Goal: Check status: Check status

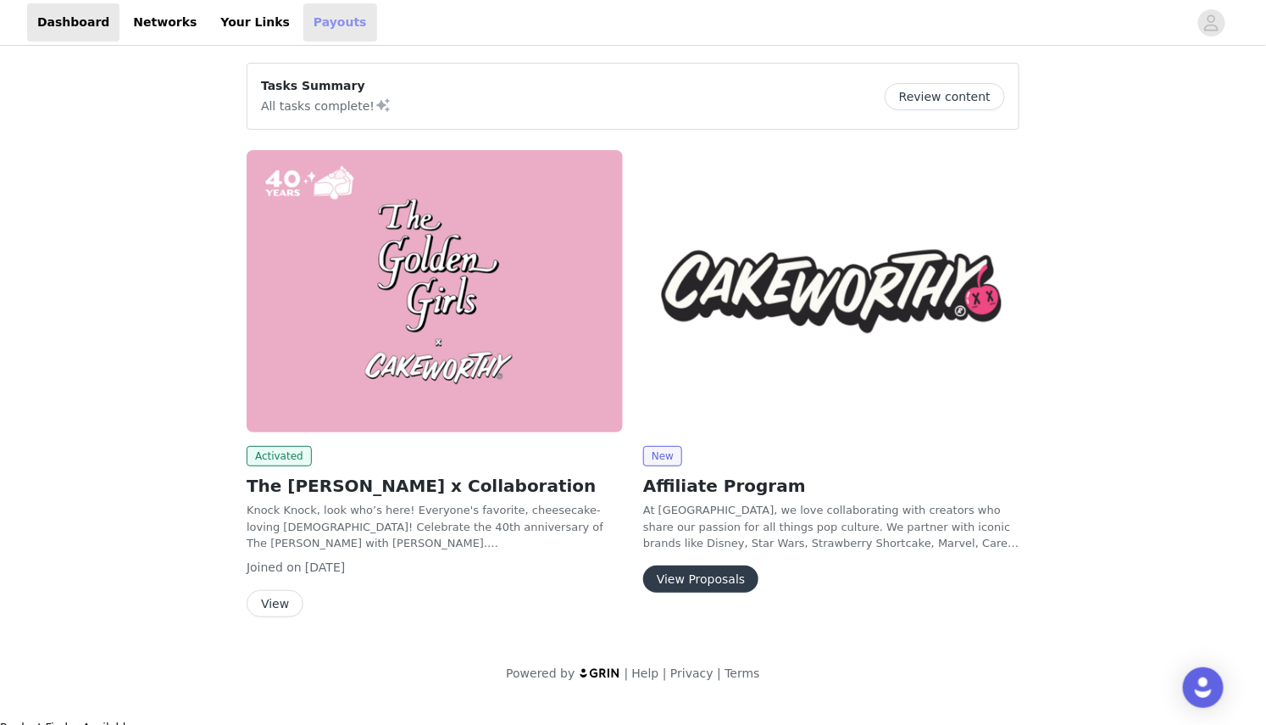
click at [303, 19] on link "Payouts" at bounding box center [340, 22] width 74 height 38
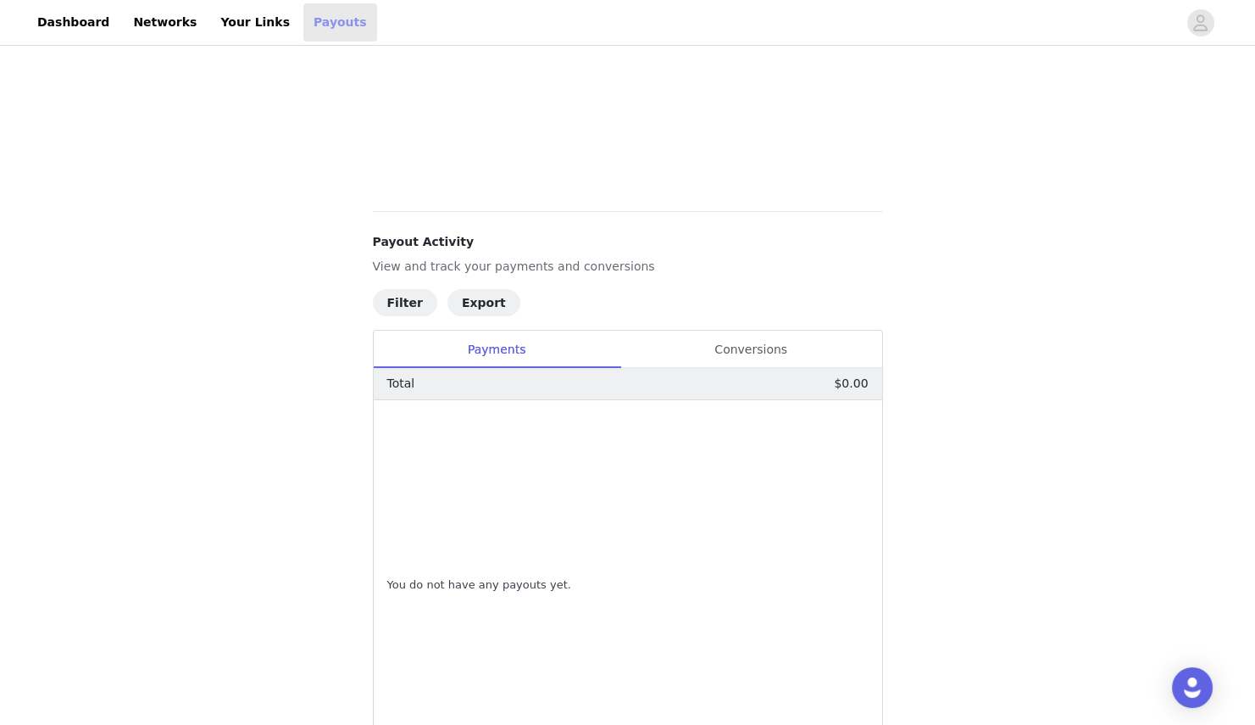
scroll to position [306, 0]
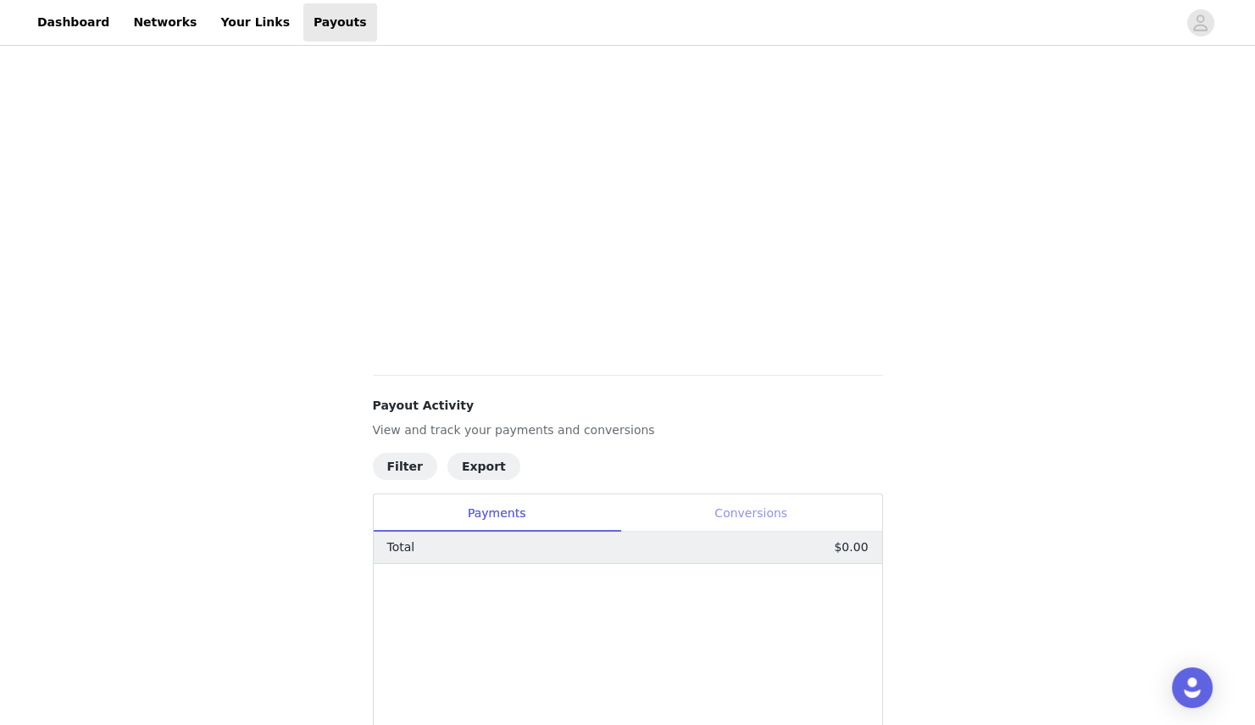
click at [760, 515] on div "Conversions" at bounding box center [751, 513] width 262 height 38
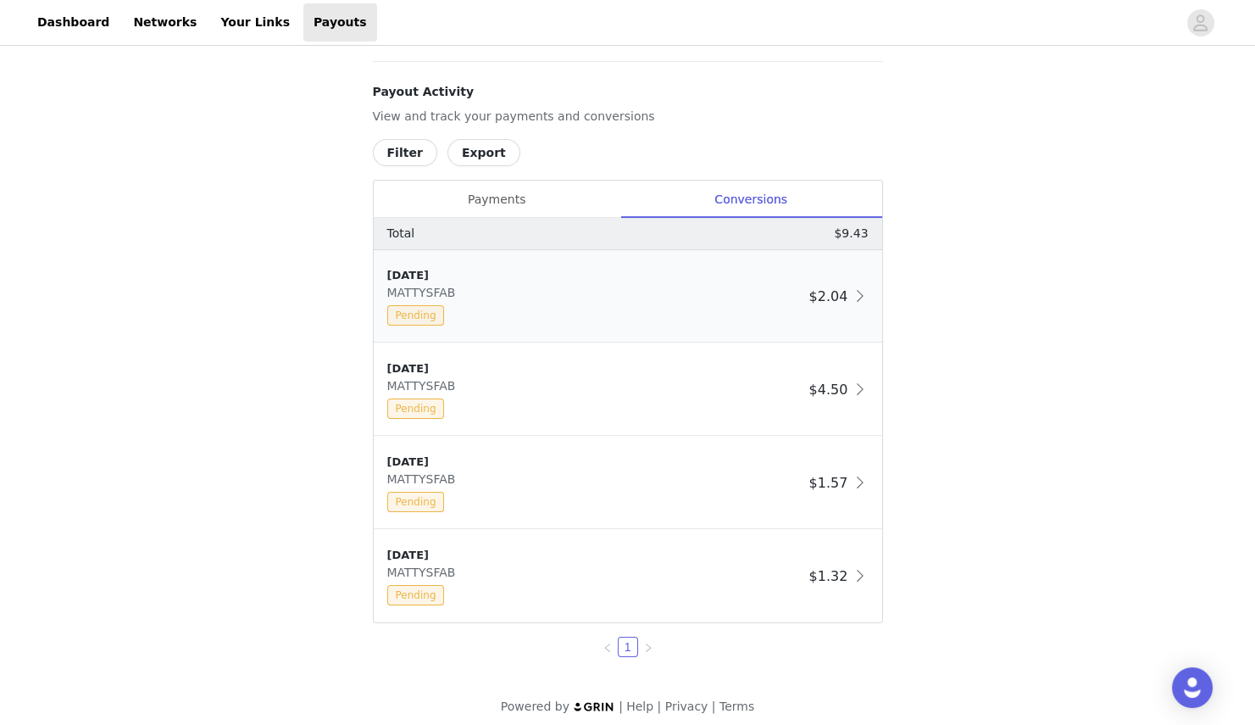
scroll to position [630, 0]
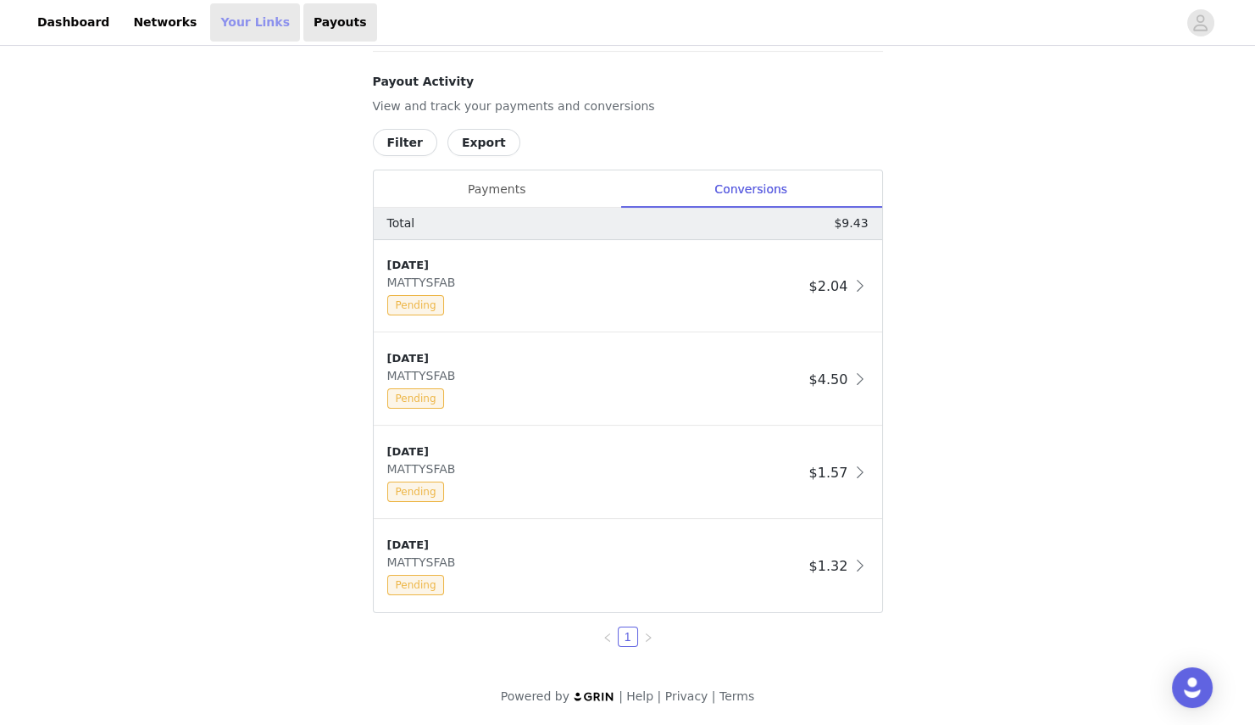
click at [230, 8] on link "Your Links" at bounding box center [255, 22] width 90 height 38
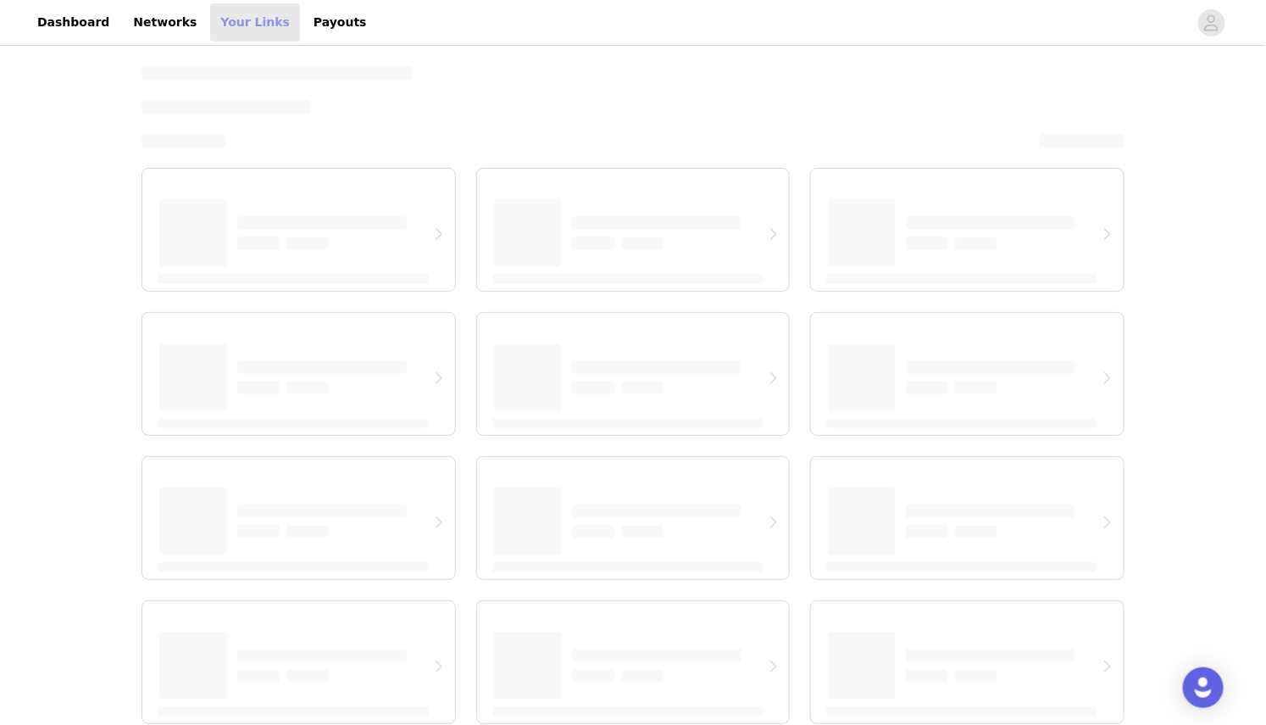
select select "12"
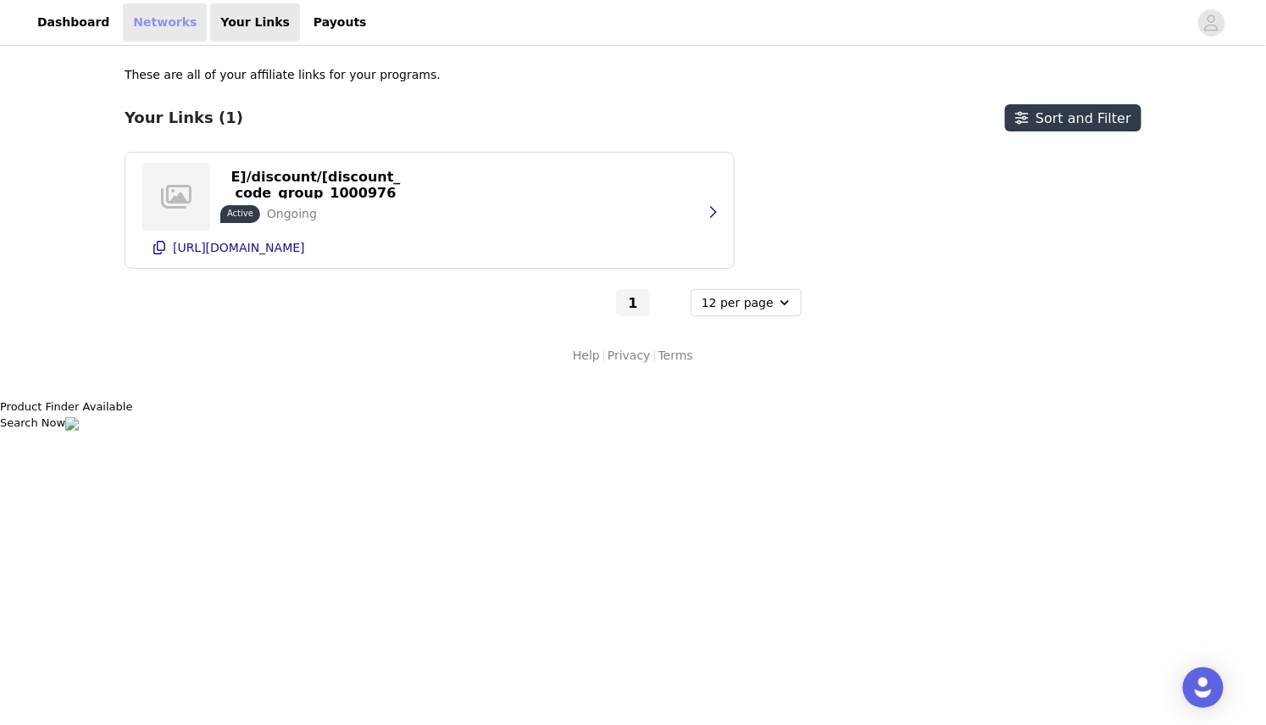
click at [160, 24] on link "Networks" at bounding box center [165, 22] width 84 height 38
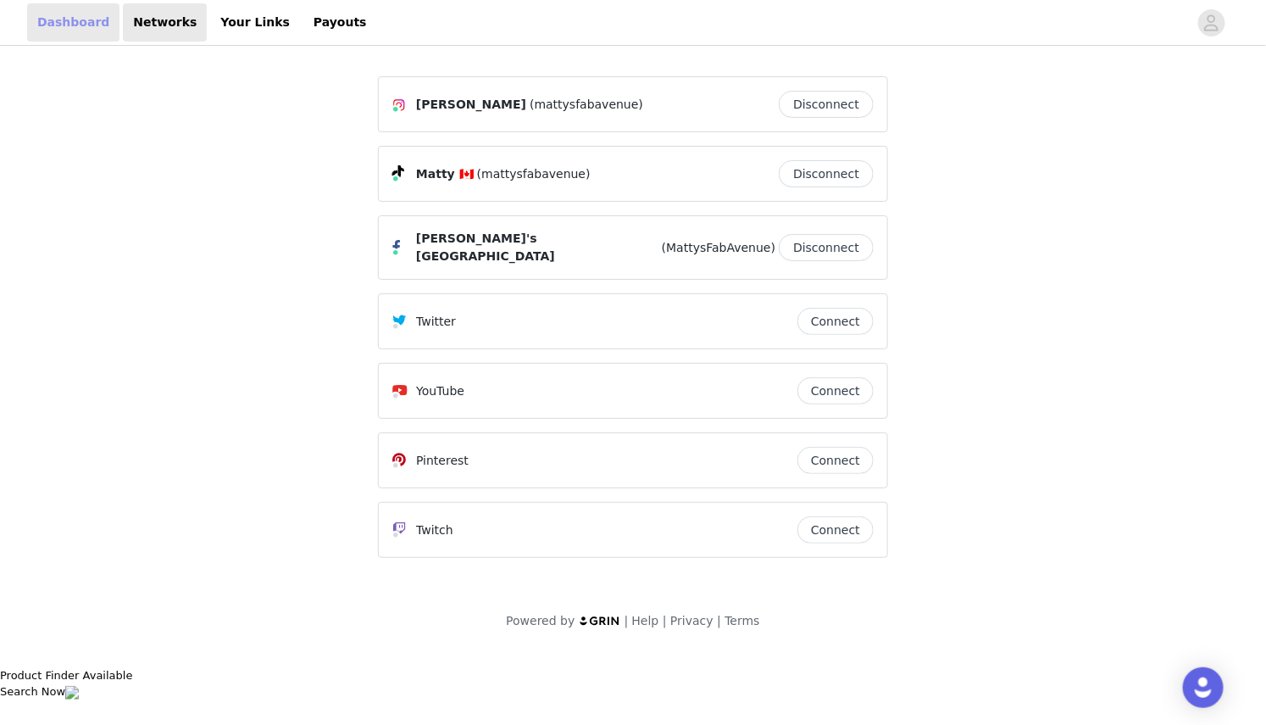
click at [84, 19] on link "Dashboard" at bounding box center [73, 22] width 92 height 38
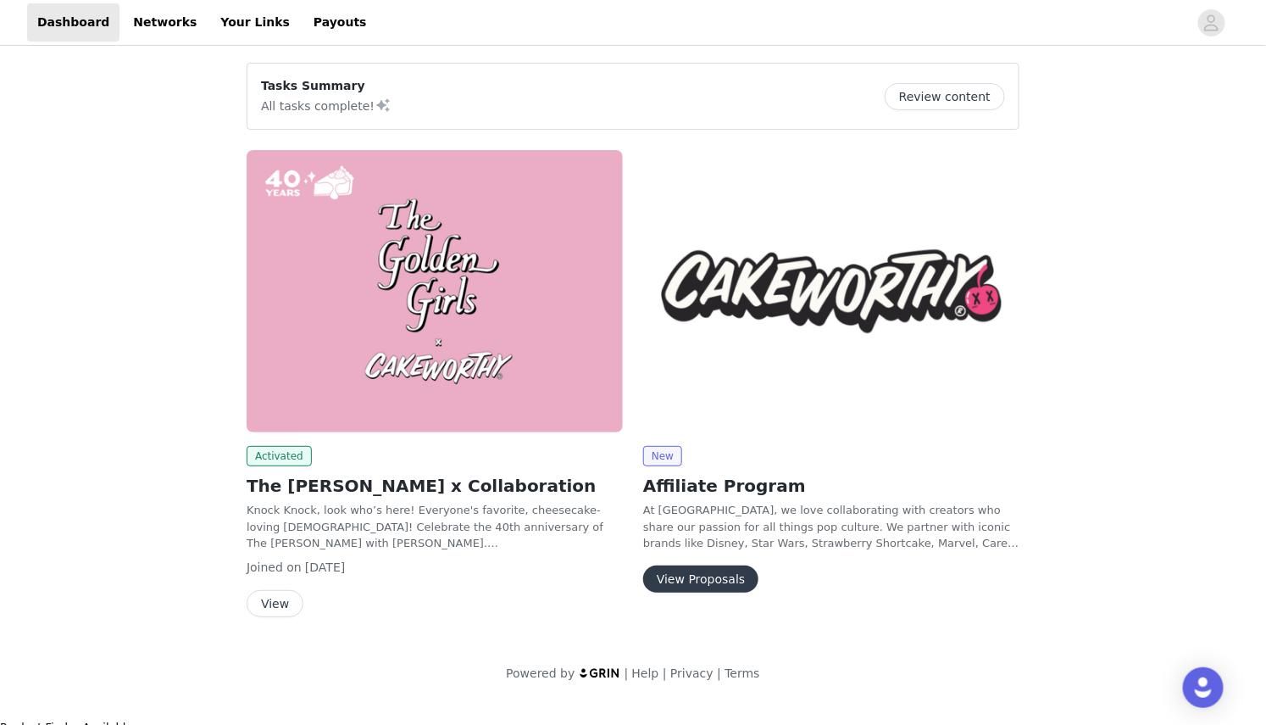
click at [470, 262] on img at bounding box center [435, 291] width 376 height 282
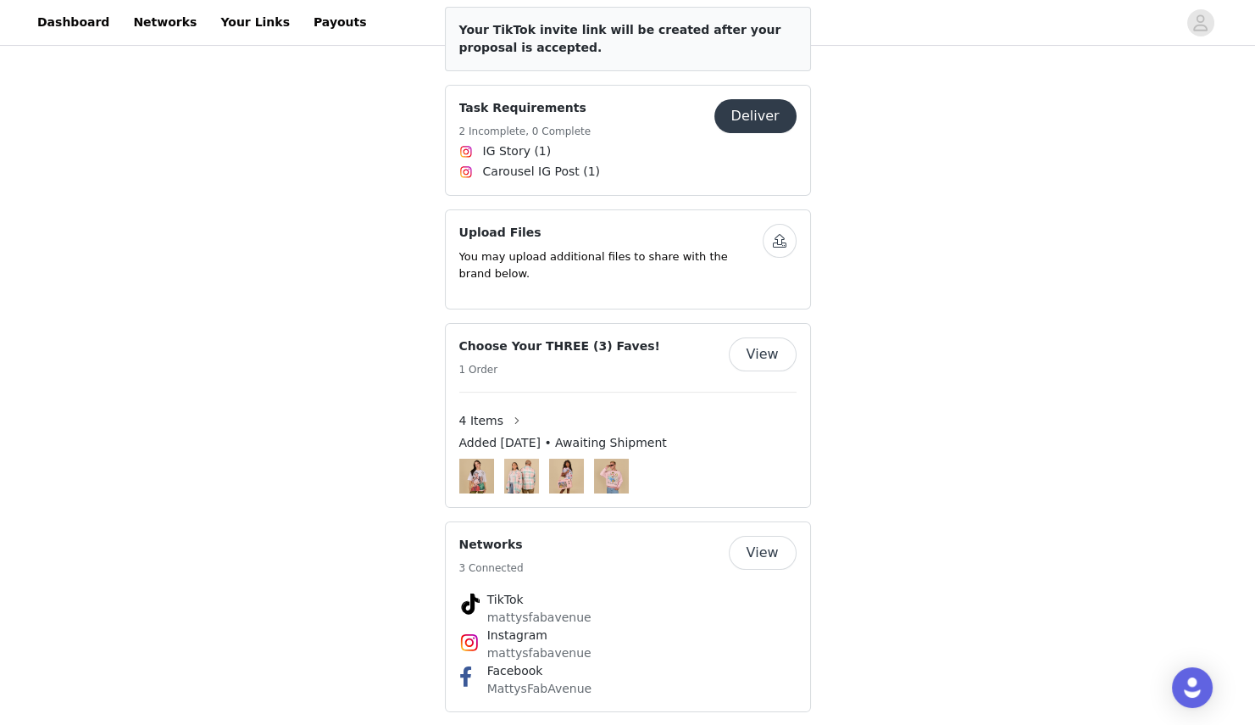
scroll to position [798, 0]
click at [761, 337] on button "View" at bounding box center [763, 354] width 68 height 34
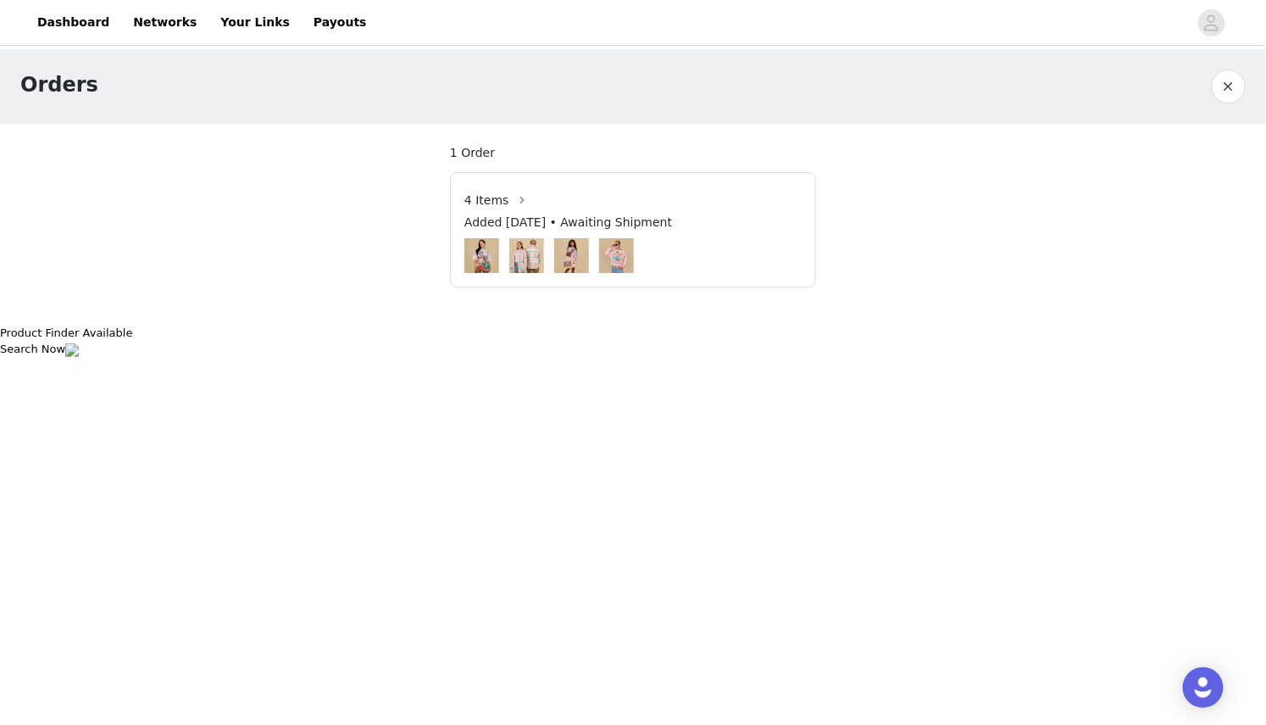
click at [620, 260] on img at bounding box center [616, 255] width 35 height 35
click at [227, 26] on link "Your Links" at bounding box center [255, 22] width 90 height 38
select select "12"
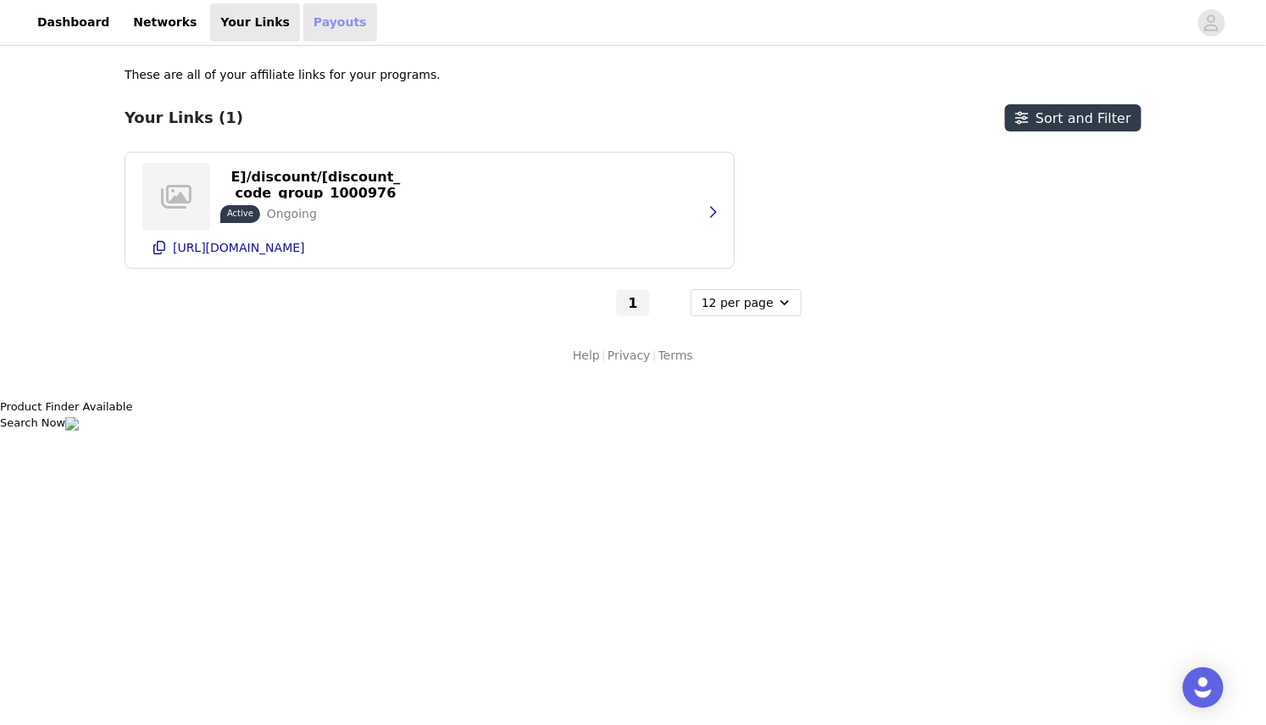
click at [310, 29] on link "Payouts" at bounding box center [340, 22] width 74 height 38
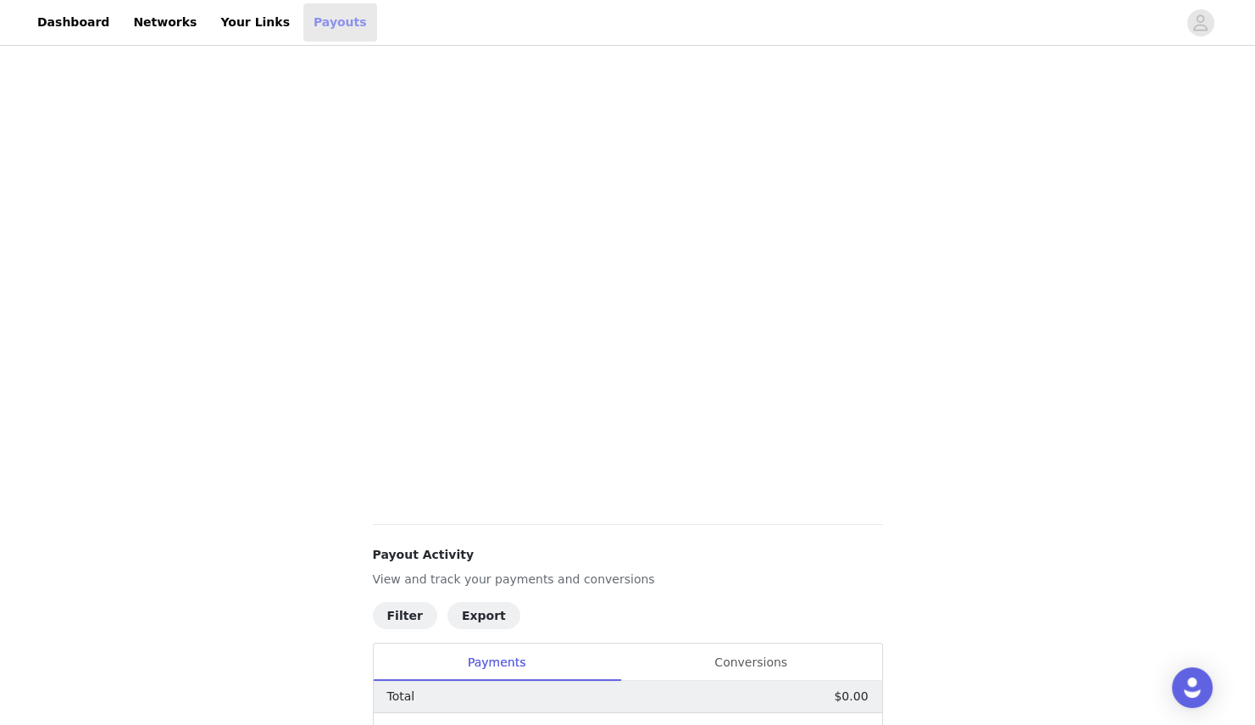
scroll to position [394, 0]
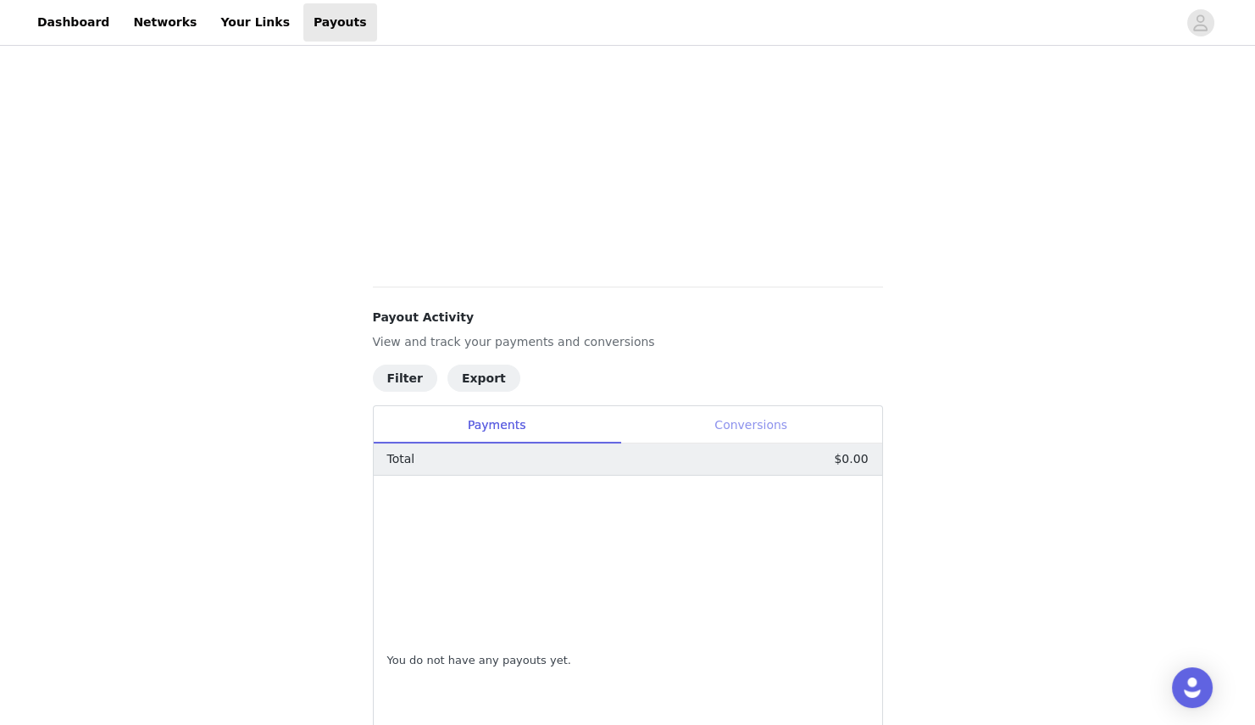
click at [745, 428] on div "Conversions" at bounding box center [751, 425] width 262 height 38
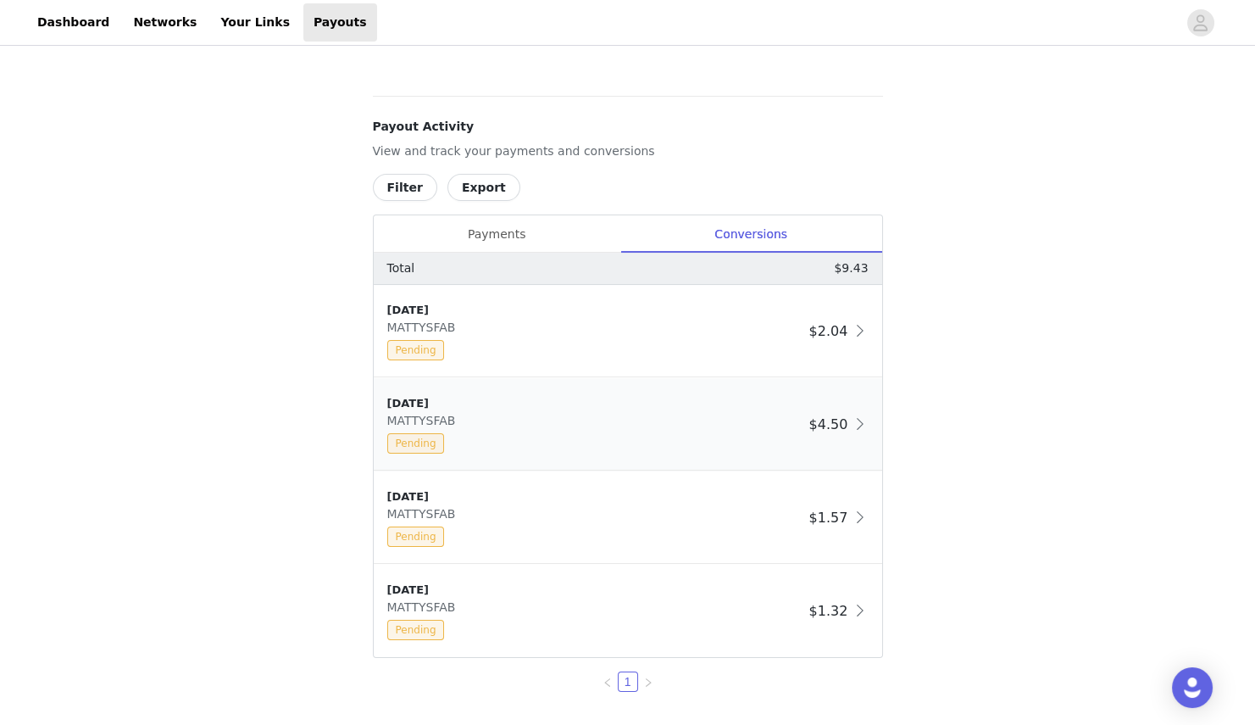
scroll to position [630, 0]
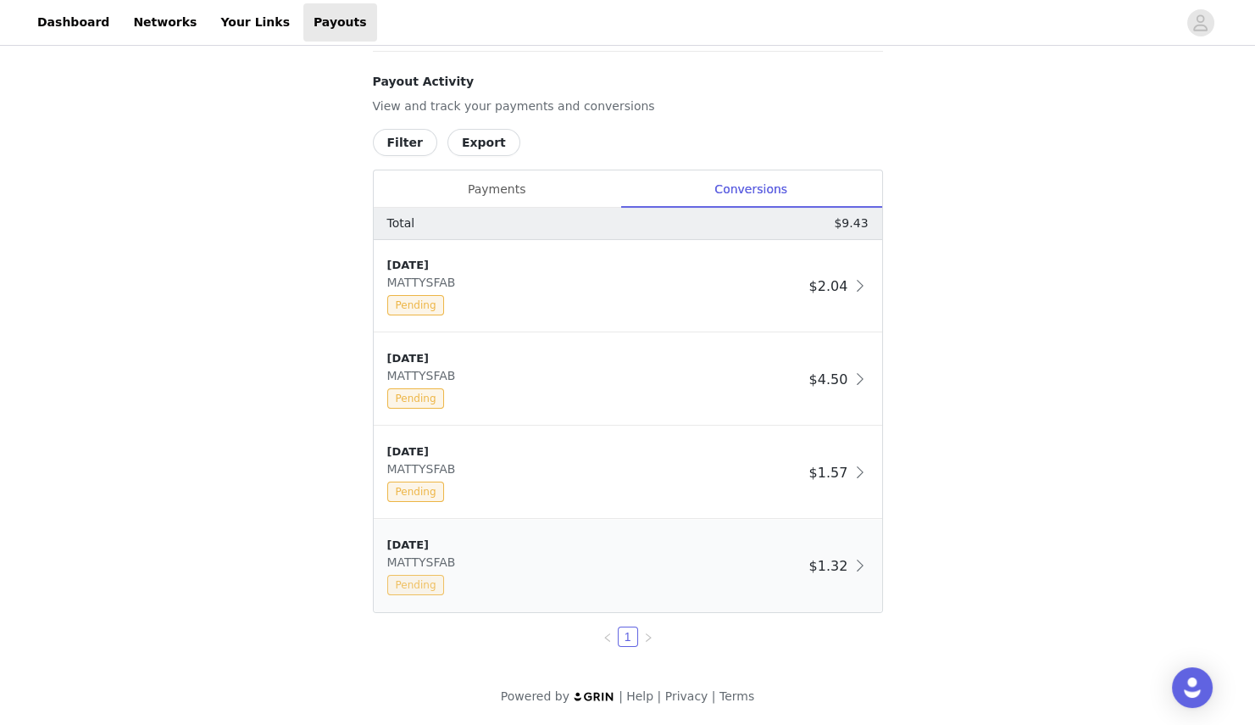
click at [405, 581] on span "Pending" at bounding box center [416, 585] width 58 height 20
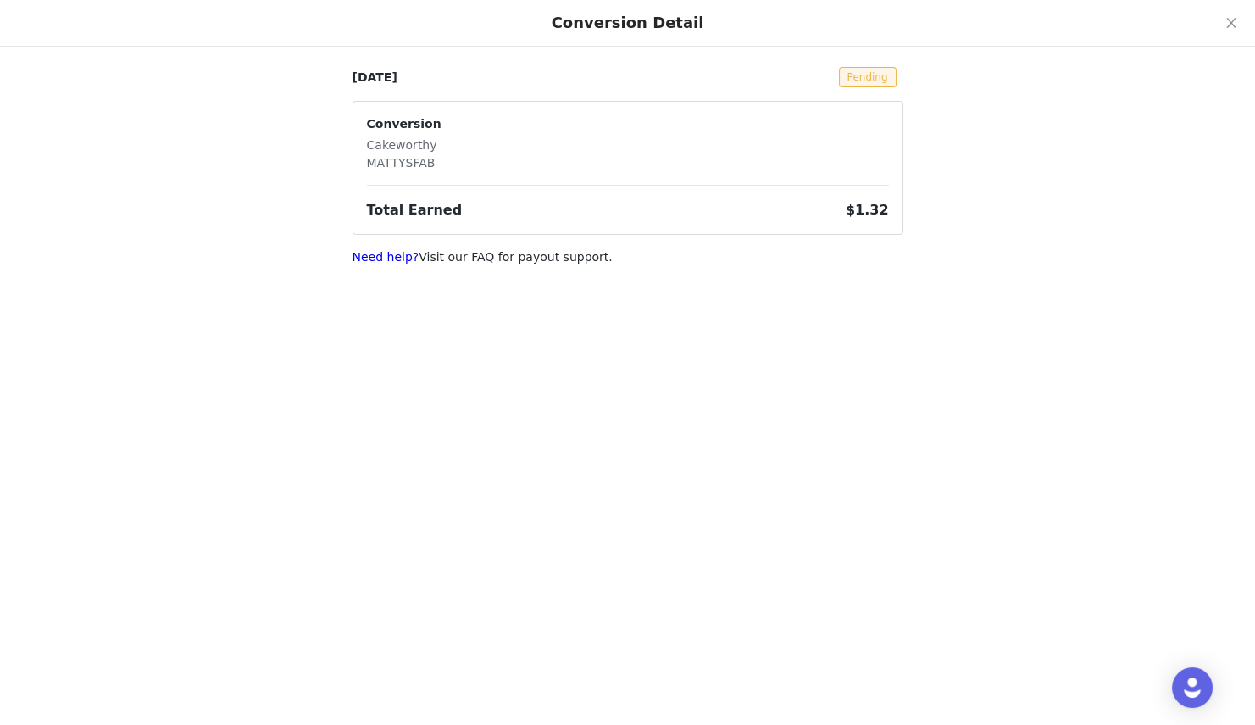
select select "12"
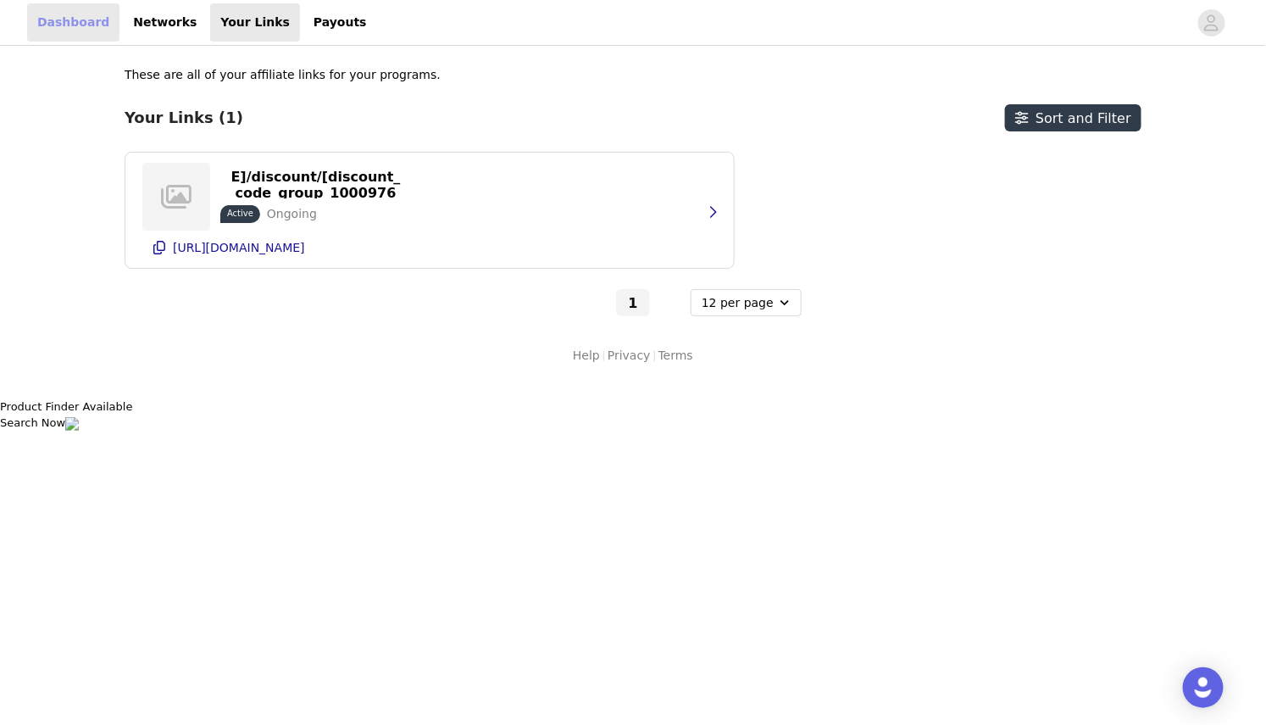
click at [106, 21] on link "Dashboard" at bounding box center [73, 22] width 92 height 38
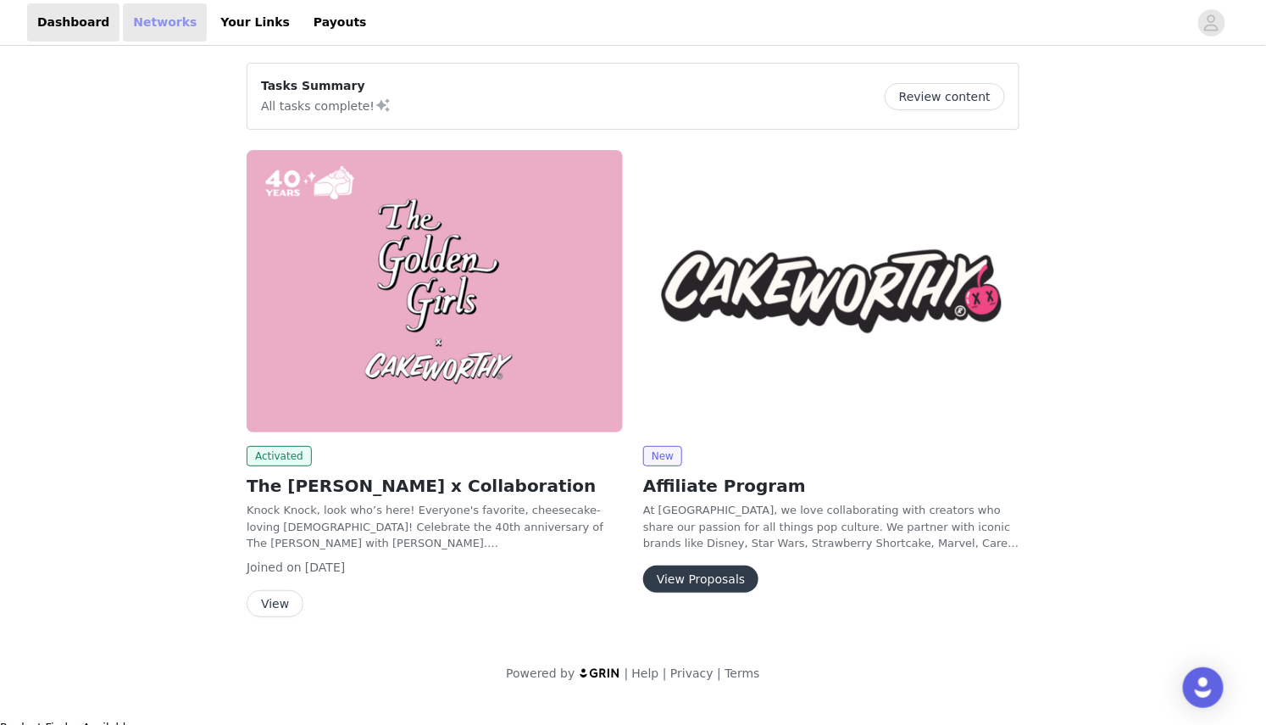
click at [142, 22] on link "Networks" at bounding box center [165, 22] width 84 height 38
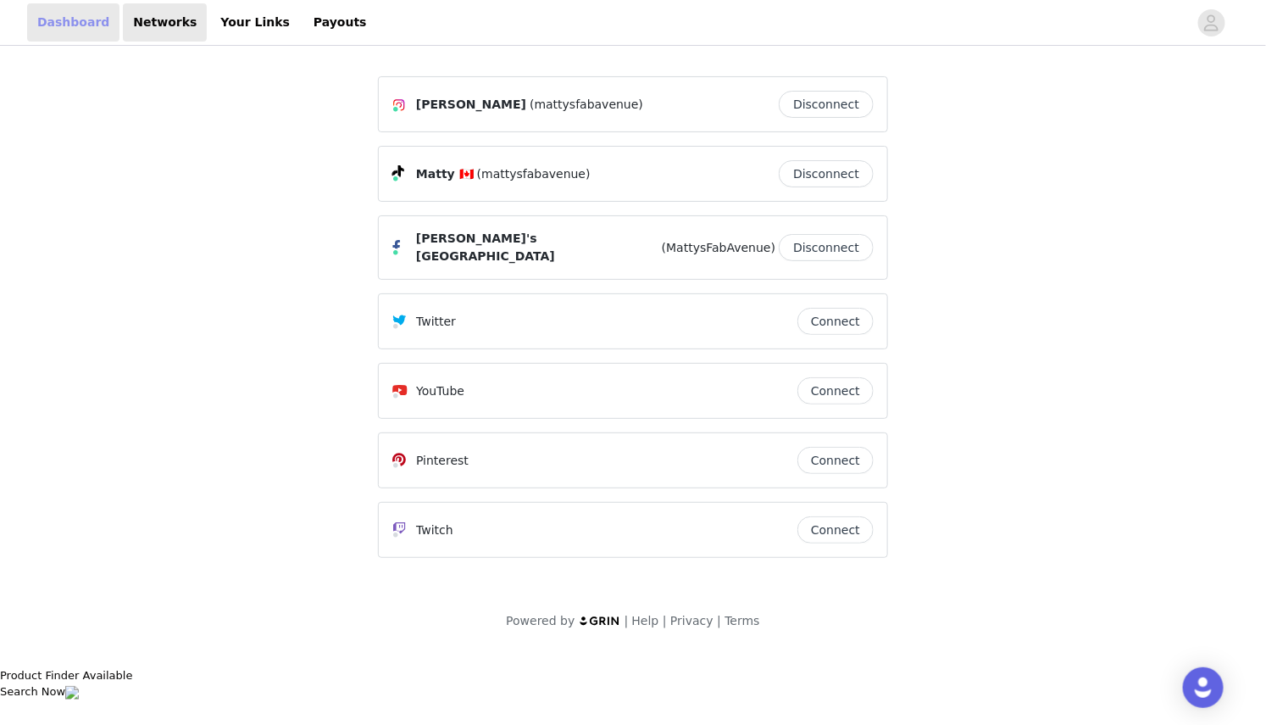
click at [91, 21] on link "Dashboard" at bounding box center [73, 22] width 92 height 38
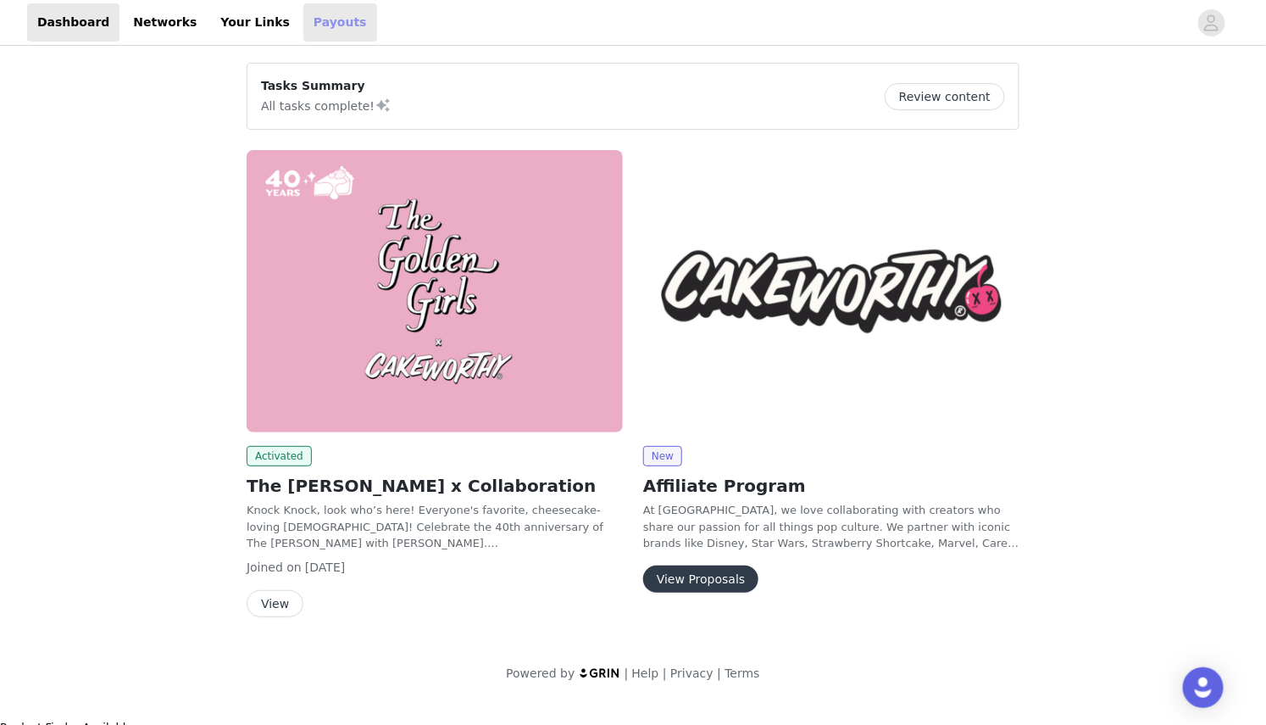
click at [307, 20] on link "Payouts" at bounding box center [340, 22] width 74 height 38
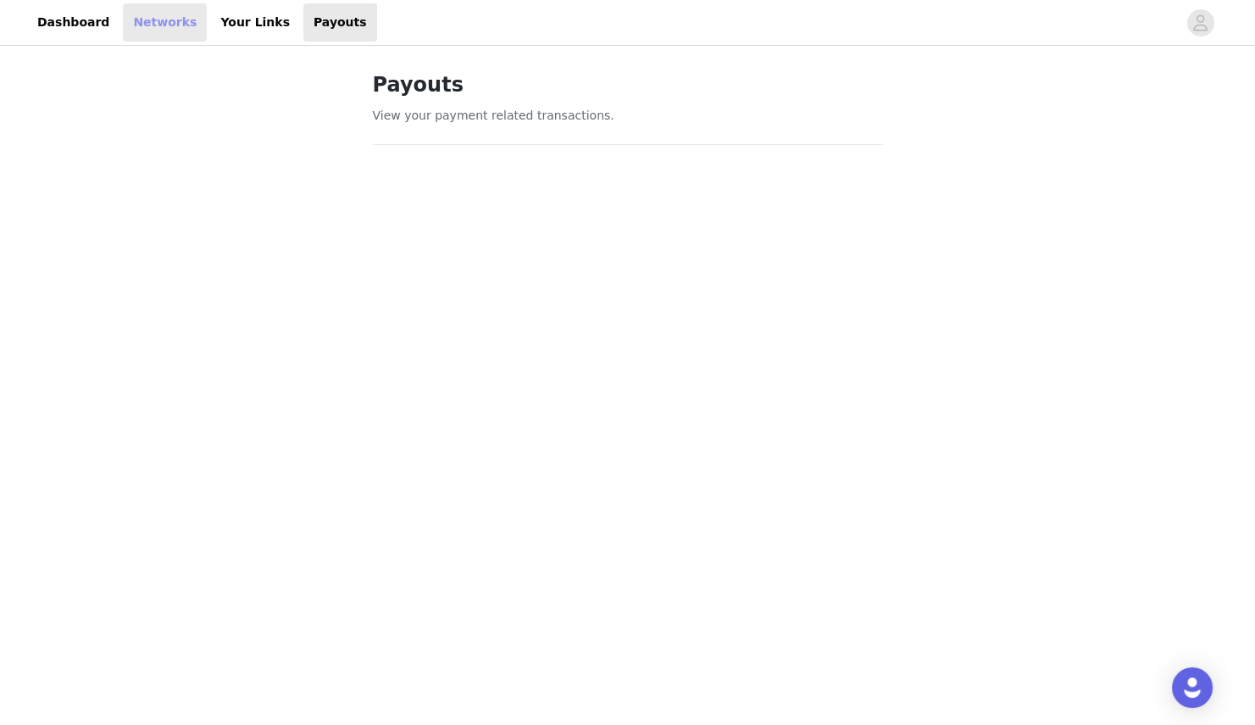
click at [159, 34] on link "Networks" at bounding box center [165, 22] width 84 height 38
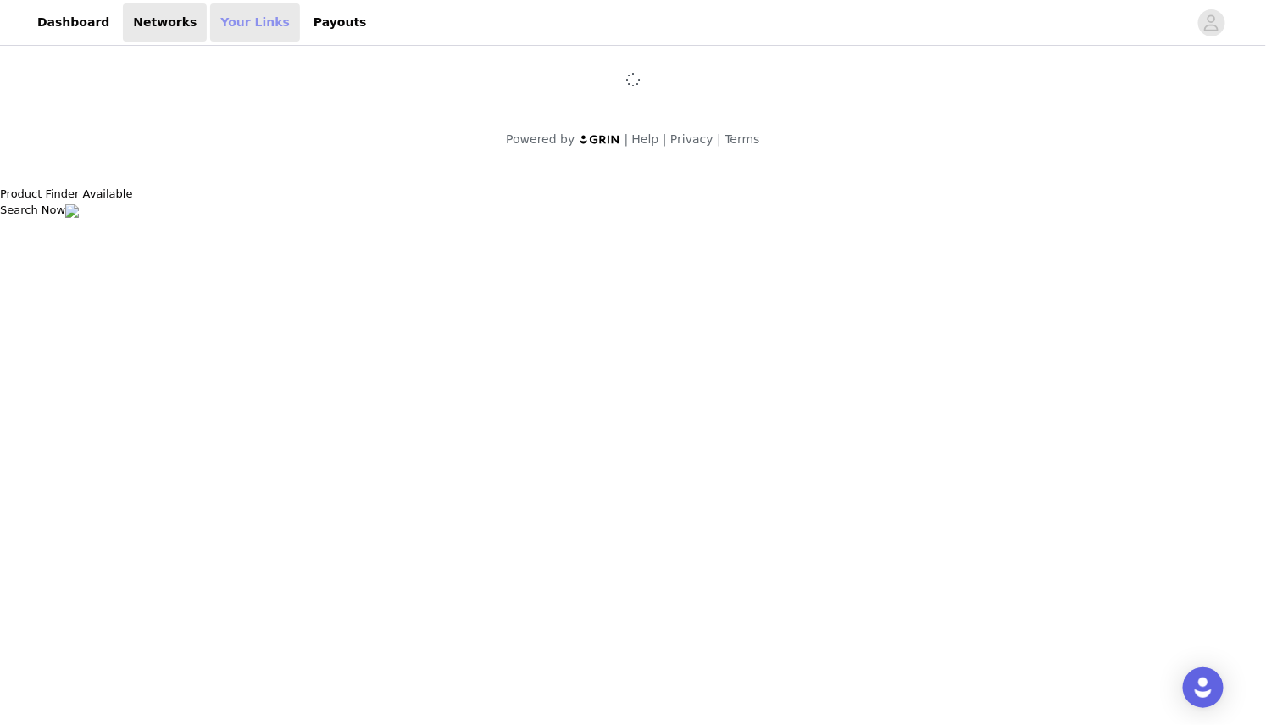
click at [229, 17] on link "Your Links" at bounding box center [255, 22] width 90 height 38
select select "12"
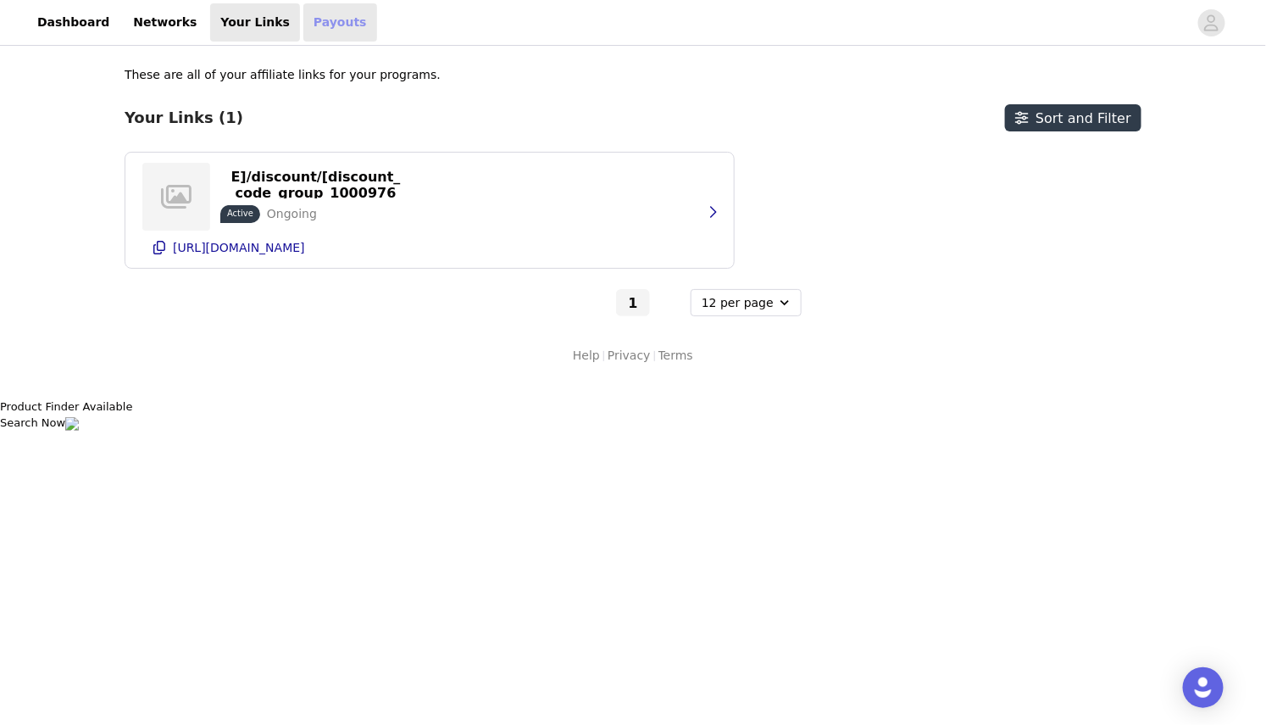
click at [325, 28] on link "Payouts" at bounding box center [340, 22] width 74 height 38
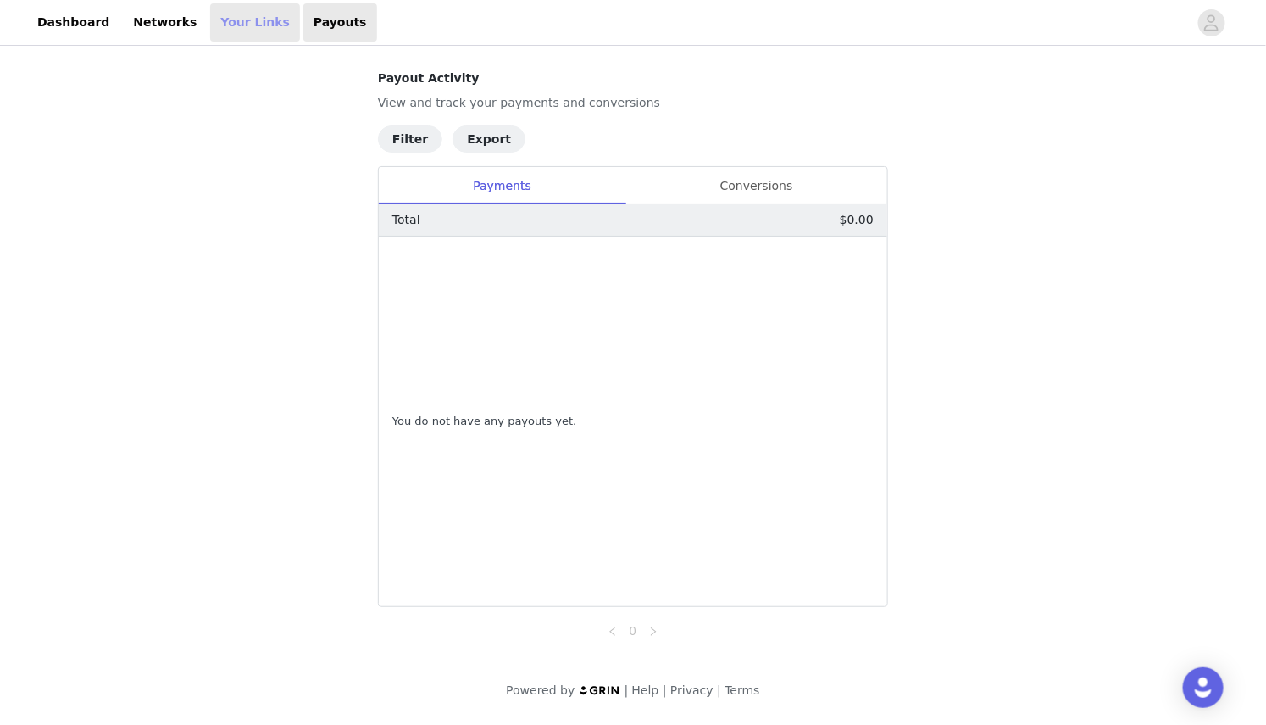
click at [250, 25] on link "Your Links" at bounding box center [255, 22] width 90 height 38
select select "12"
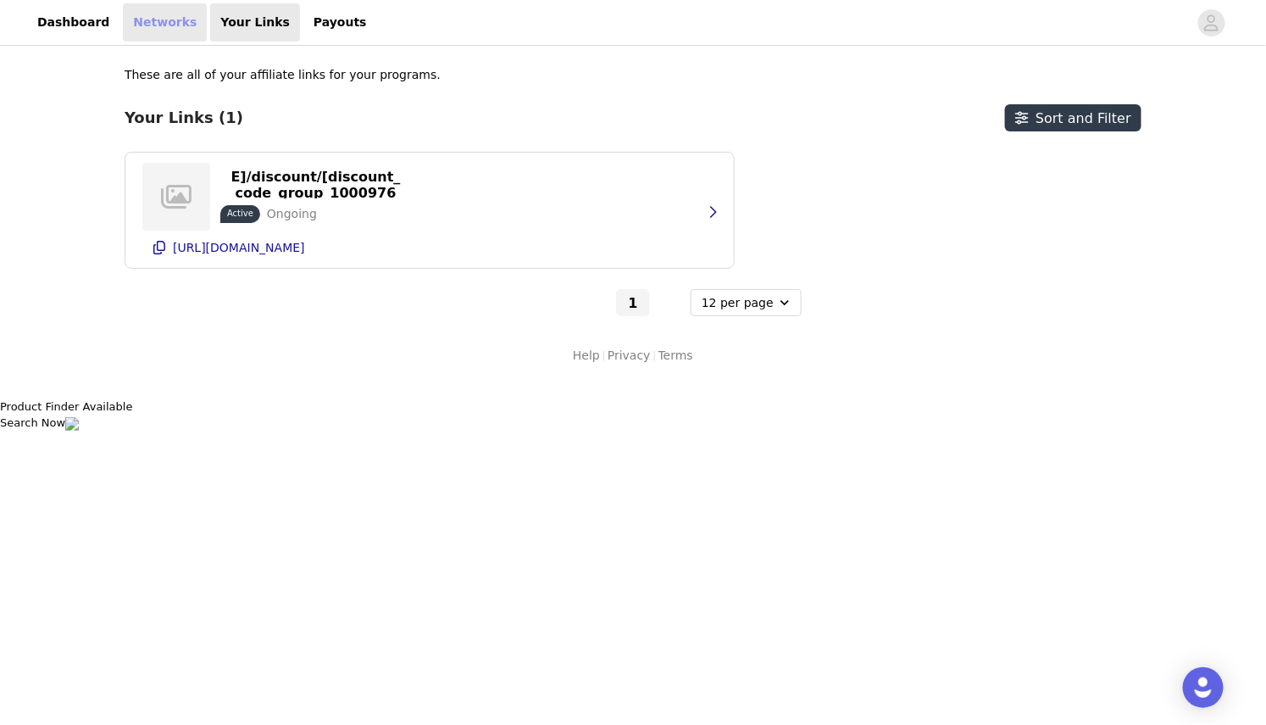
click at [132, 27] on link "Networks" at bounding box center [165, 22] width 84 height 38
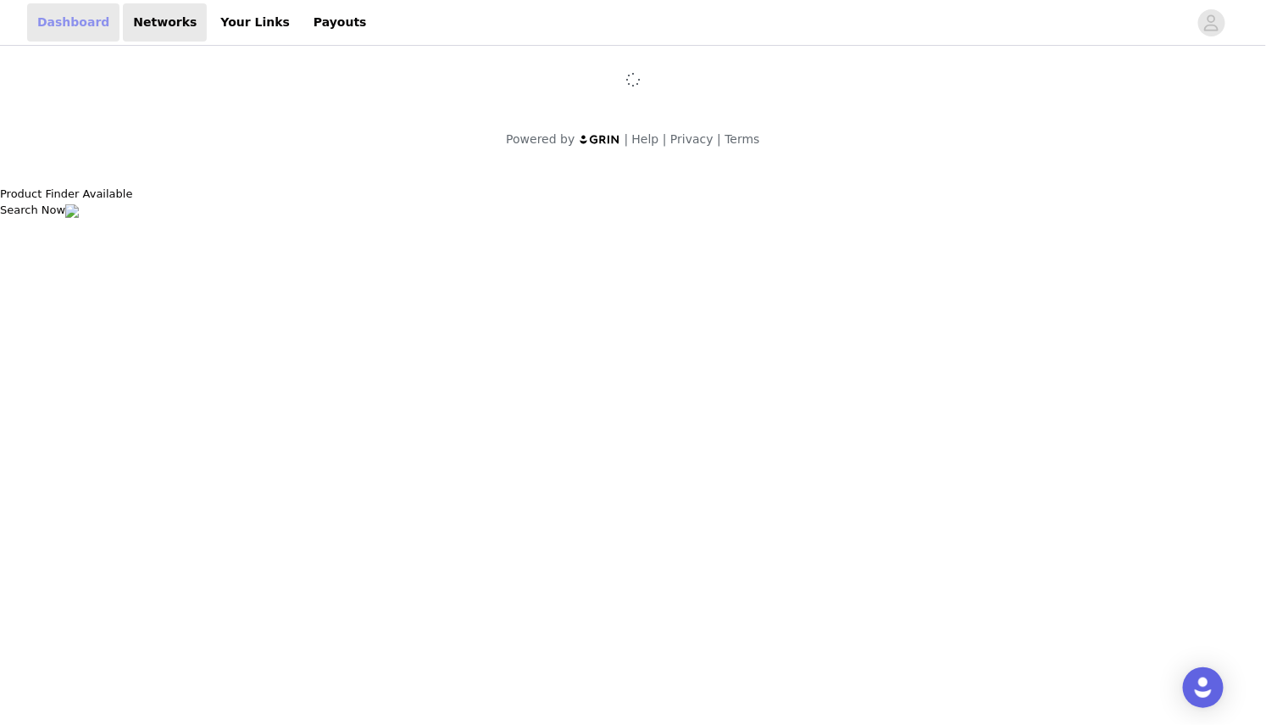
click at [75, 39] on link "Dashboard" at bounding box center [73, 22] width 92 height 38
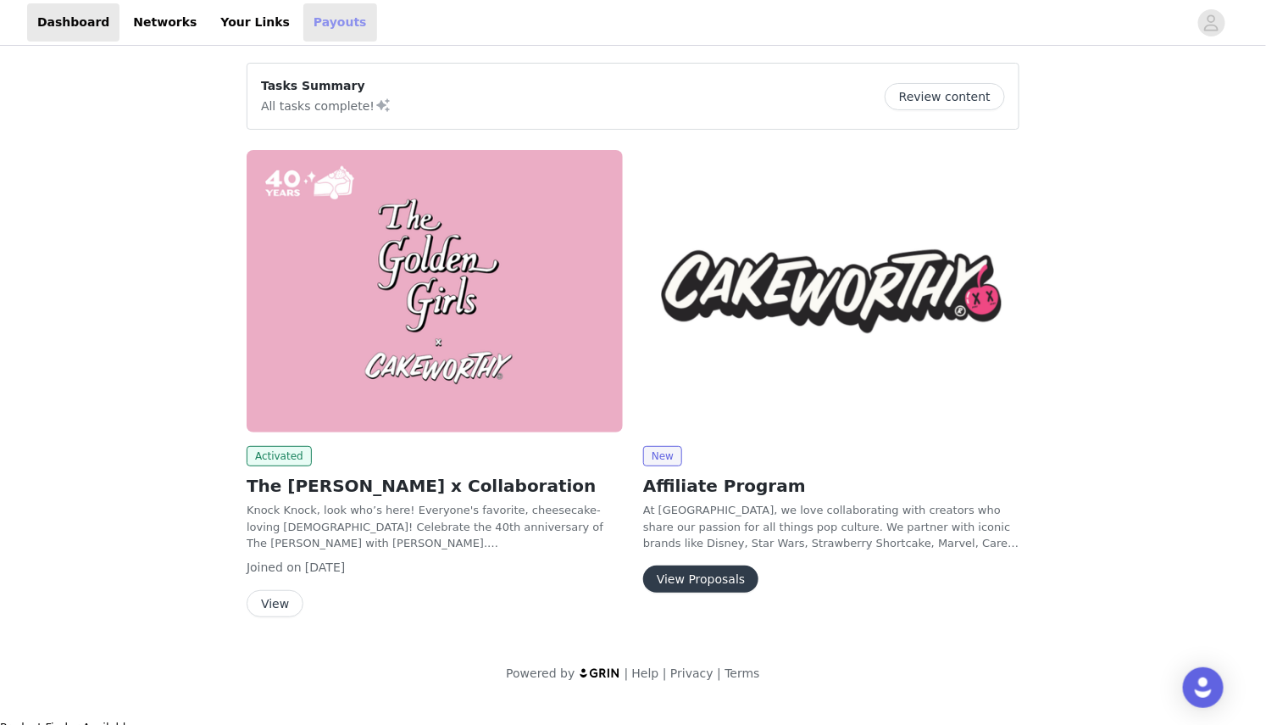
click at [325, 31] on link "Payouts" at bounding box center [340, 22] width 74 height 38
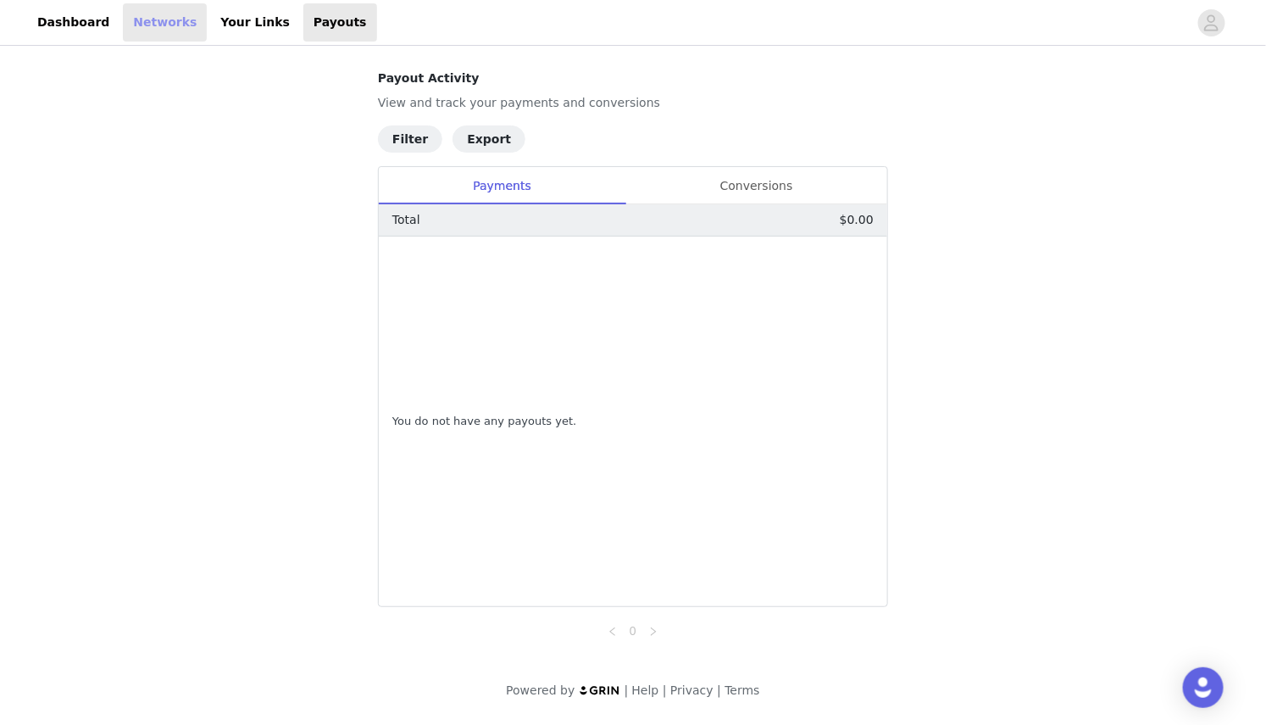
click at [151, 17] on link "Networks" at bounding box center [165, 22] width 84 height 38
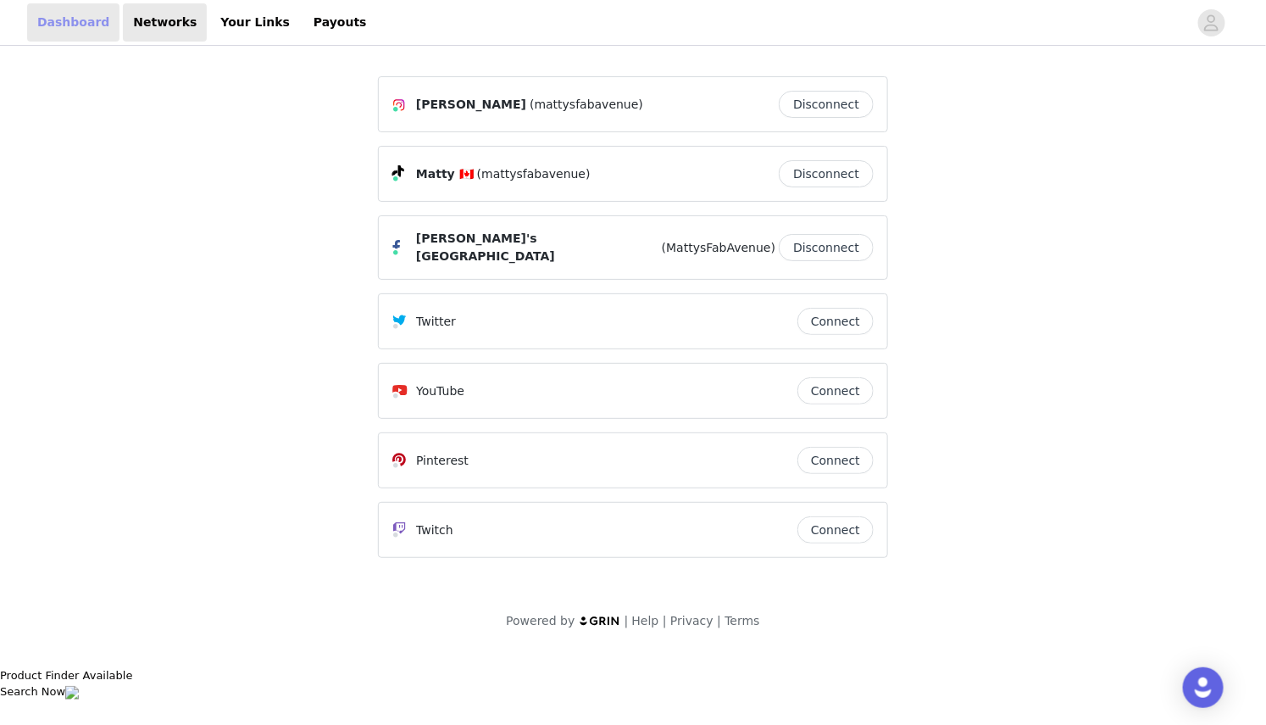
click at [78, 25] on link "Dashboard" at bounding box center [73, 22] width 92 height 38
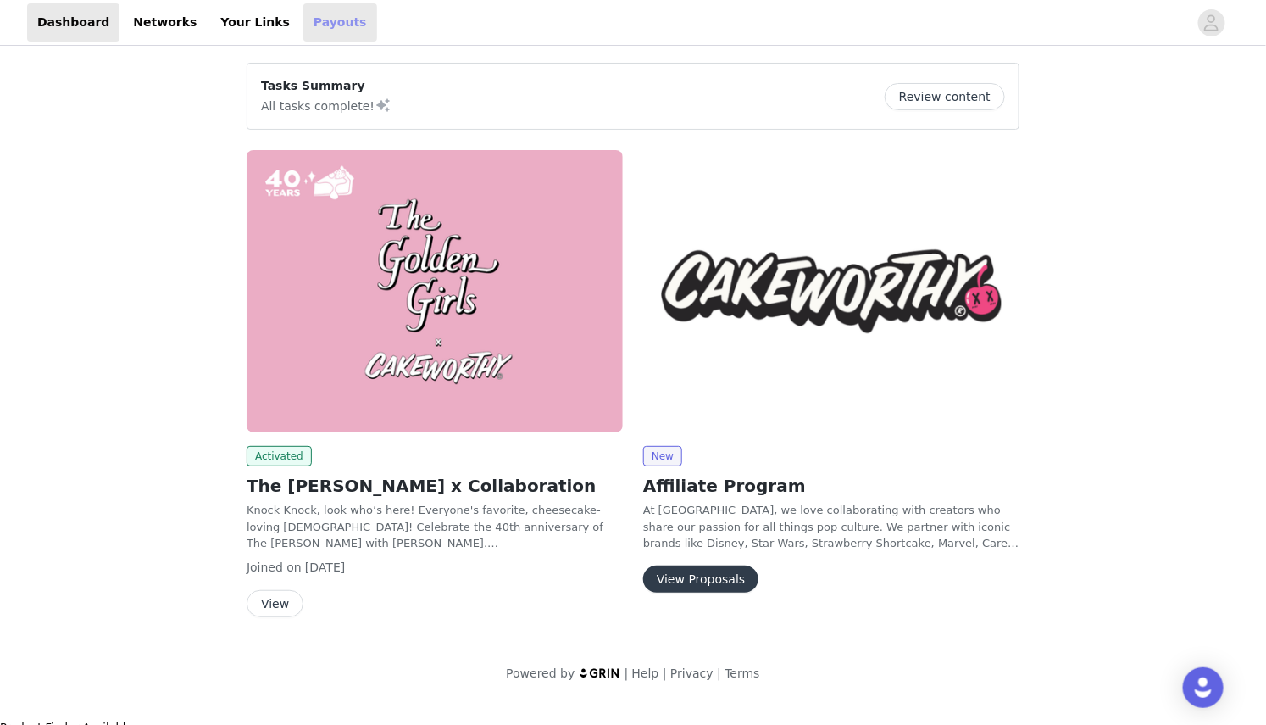
click at [303, 17] on link "Payouts" at bounding box center [340, 22] width 74 height 38
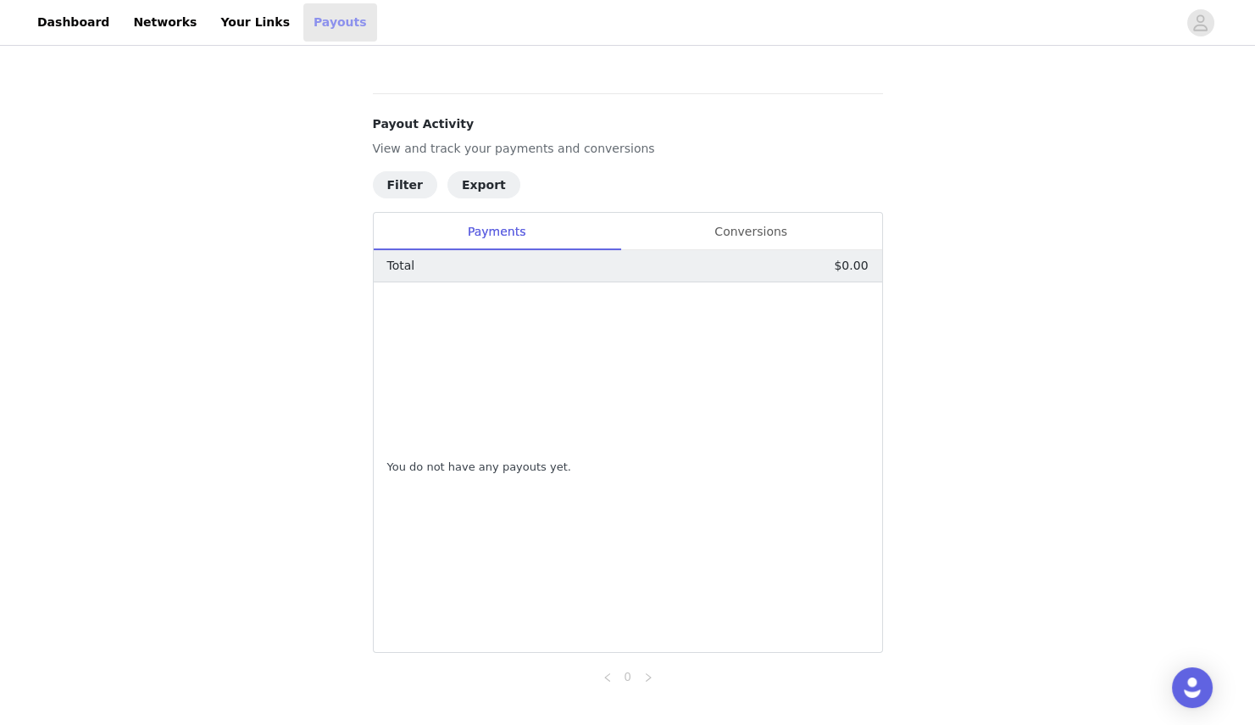
scroll to position [595, 0]
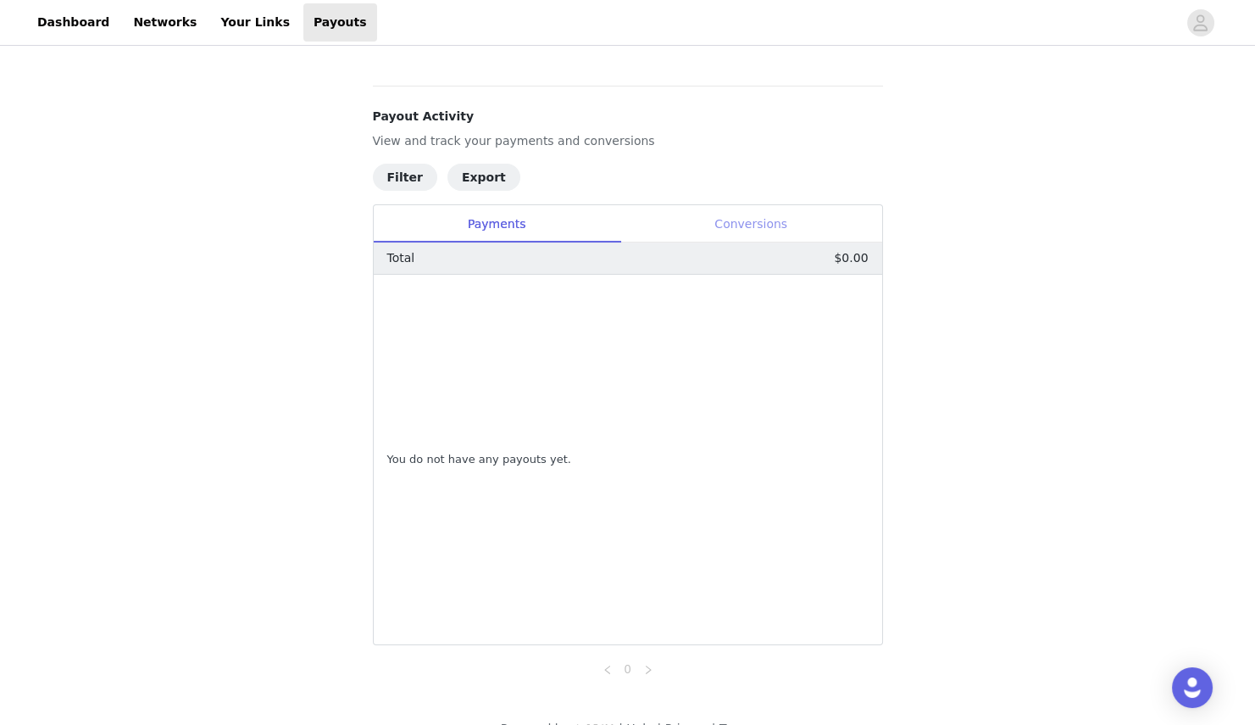
click at [774, 220] on div "Conversions" at bounding box center [751, 224] width 262 height 38
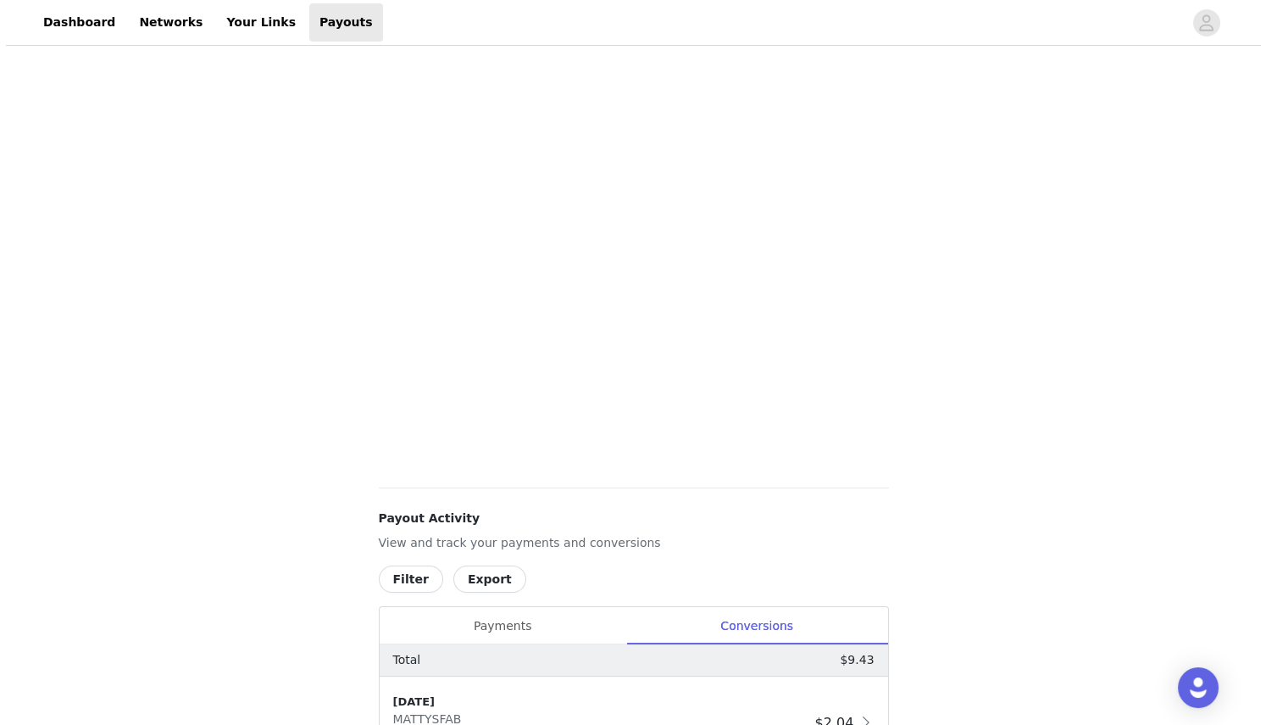
scroll to position [0, 0]
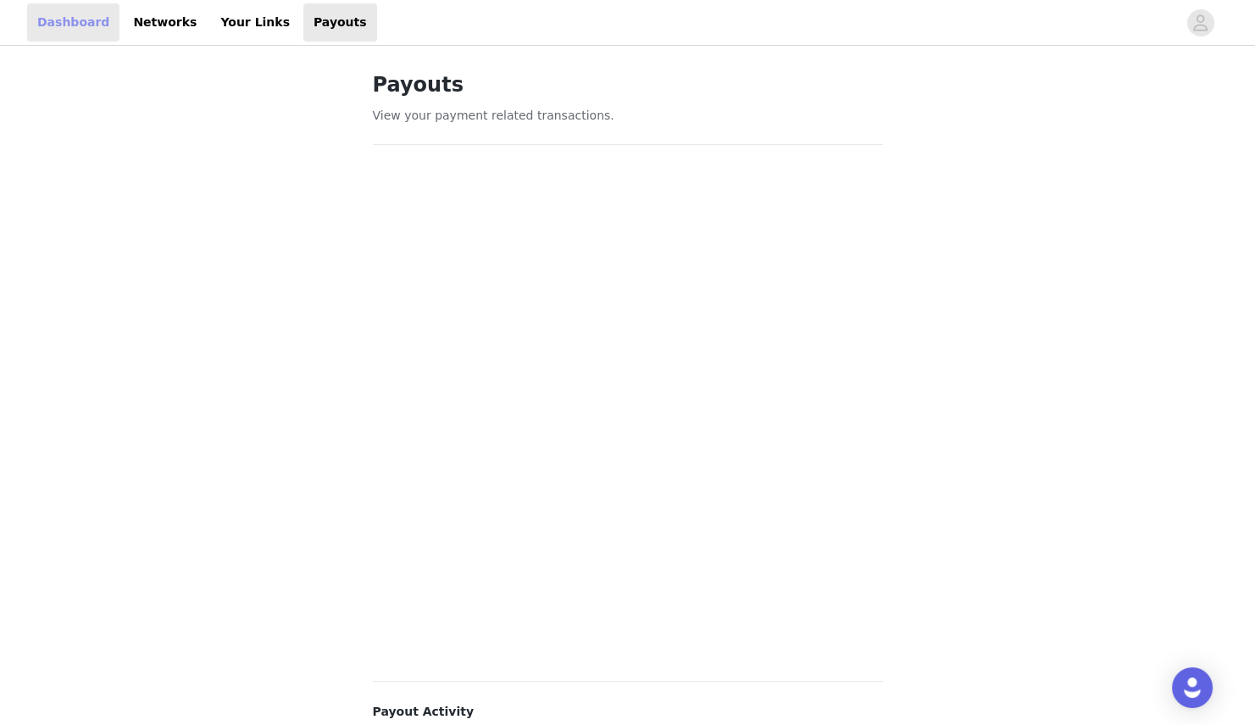
click at [70, 15] on link "Dashboard" at bounding box center [73, 22] width 92 height 38
